Goal: Information Seeking & Learning: Learn about a topic

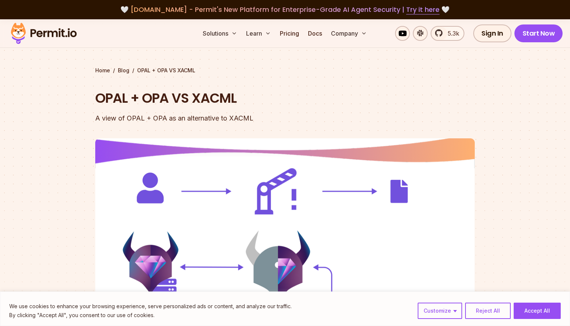
scroll to position [868, 0]
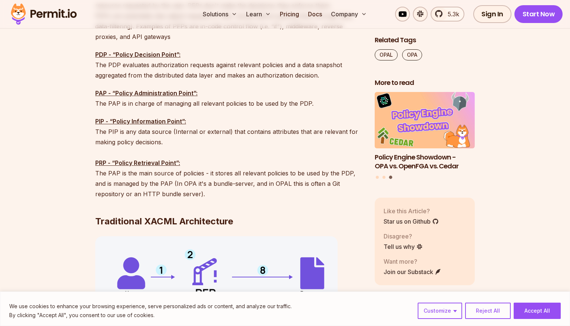
click at [123, 175] on p "PIP - “Policy Information Point”: The PIP is any data source (Internal or exter…" at bounding box center [229, 157] width 268 height 83
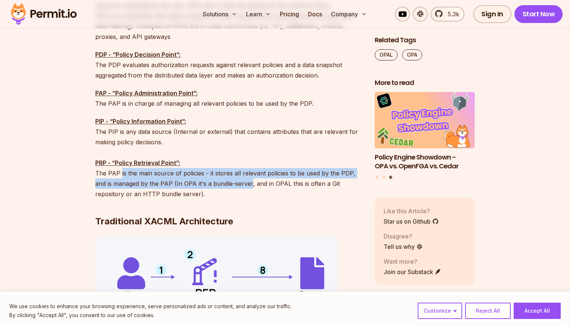
drag, startPoint x: 123, startPoint y: 175, endPoint x: 251, endPoint y: 183, distance: 128.1
click at [251, 183] on p "PIP - “Policy Information Point”: The PIP is any data source (Internal or exter…" at bounding box center [229, 157] width 268 height 83
copy p "is the main source of policies - it stores all relevant policies to be used by …"
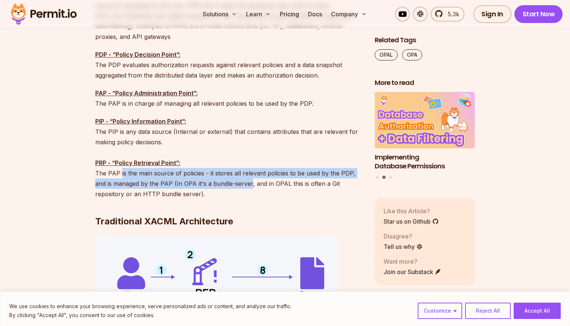
click at [343, 95] on p "PAP - “Policy Administration Point”: The PAP is in charge of managing all relev…" at bounding box center [229, 98] width 268 height 21
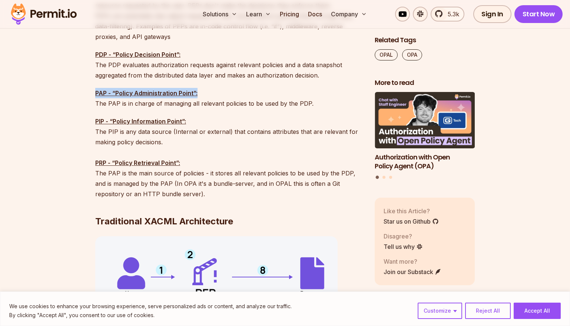
drag, startPoint x: 202, startPoint y: 94, endPoint x: 89, endPoint y: 92, distance: 113.4
copy strong "PAP - “Policy Administration Point”:"
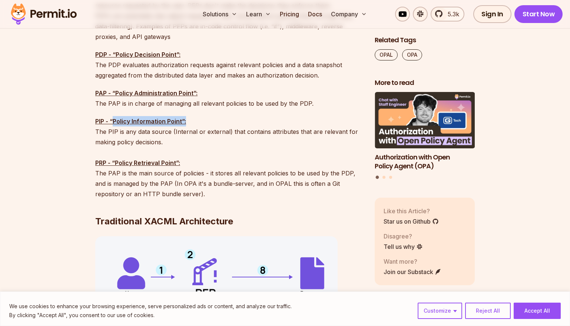
drag, startPoint x: 199, startPoint y: 122, endPoint x: 113, endPoint y: 118, distance: 86.0
click at [113, 118] on p "PIP - “Policy Information Point”: The PIP is any data source (Internal or exter…" at bounding box center [229, 157] width 268 height 83
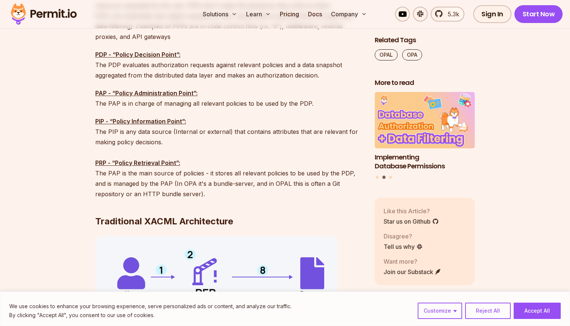
click at [220, 139] on p "PIP - “Policy Information Point”: The PIP is any data source (Internal or exter…" at bounding box center [229, 157] width 268 height 83
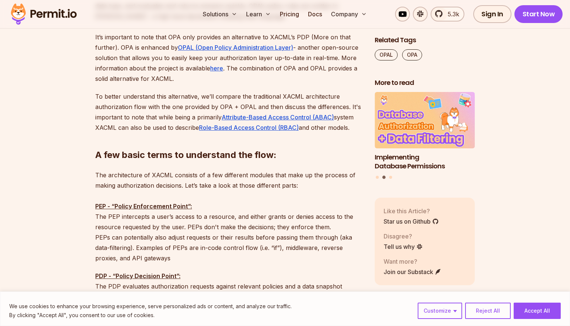
scroll to position [735, 0]
